Goal: Information Seeking & Learning: Find specific fact

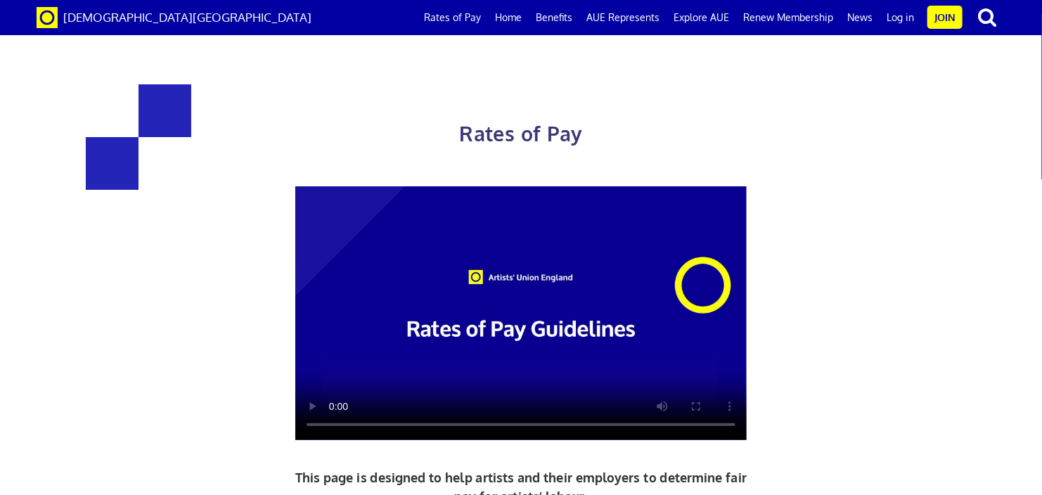
scroll to position [619, 0]
click at [1040, 91] on div "Rates of Pay This page is designed to help artists and their employers to deter…" at bounding box center [520, 366] width 1063 height 704
click at [1029, 96] on div "Rates of Pay This page is designed to help artists and their employers to deter…" at bounding box center [520, 366] width 1063 height 704
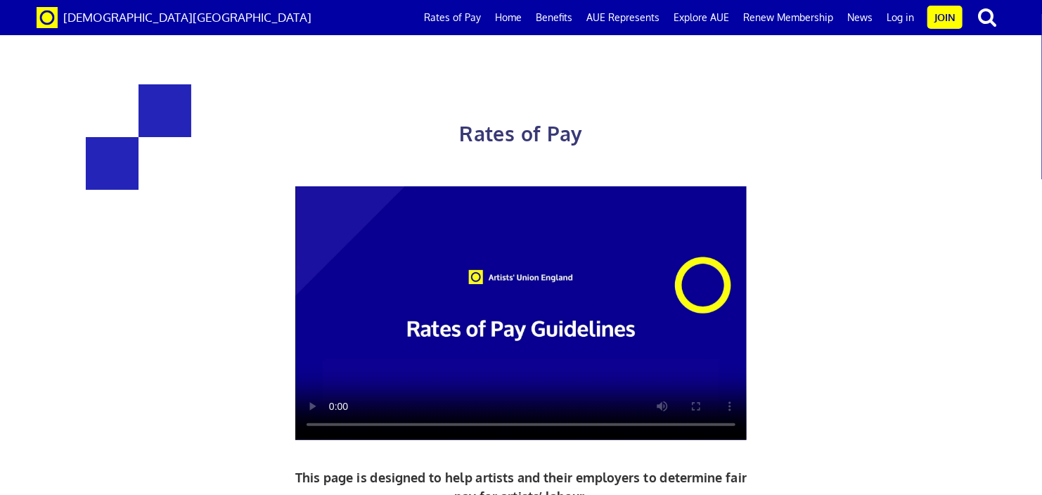
scroll to position [787, 0]
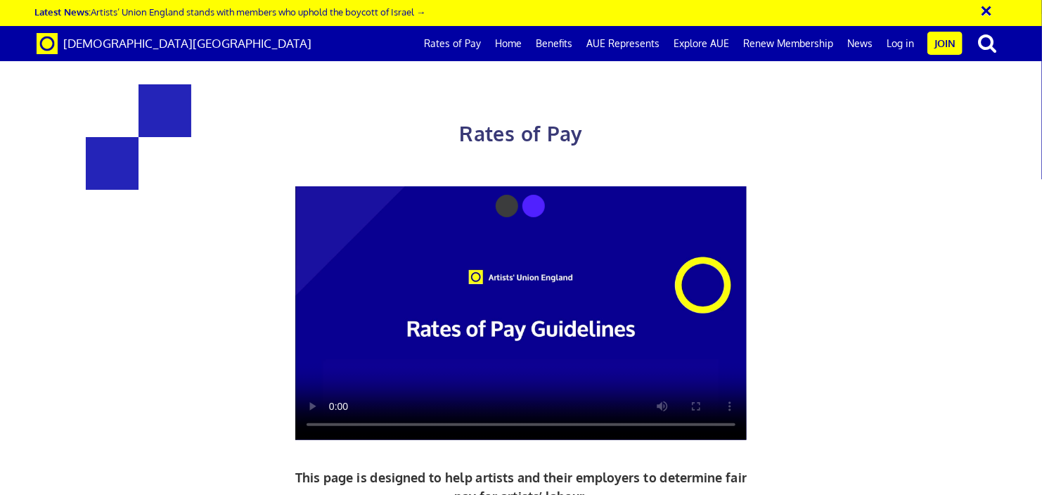
scroll to position [0, 8]
click at [986, 8] on button "×" at bounding box center [995, 8] width 35 height 23
